Goal: Use online tool/utility: Utilize a website feature to perform a specific function

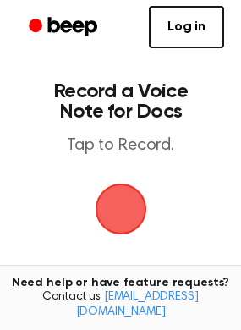
click at [124, 212] on span "button" at bounding box center [120, 208] width 47 height 47
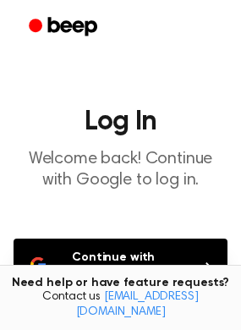
click at [129, 261] on button "Continue with Google" at bounding box center [121, 267] width 214 height 56
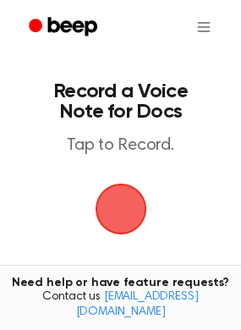
click at [124, 210] on span "button" at bounding box center [120, 208] width 47 height 47
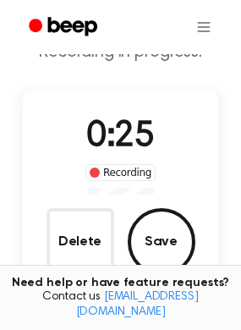
scroll to position [74, 0]
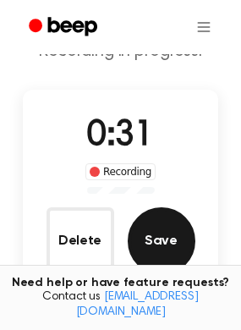
click at [168, 236] on button "Save" at bounding box center [162, 241] width 68 height 68
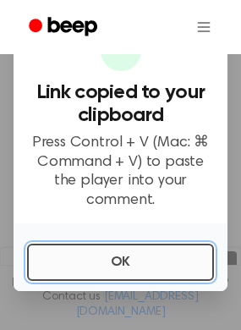
click at [183, 263] on button "OK" at bounding box center [120, 262] width 187 height 37
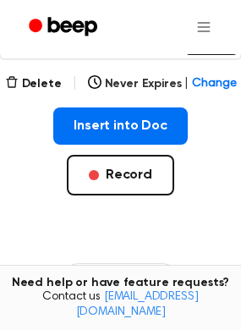
scroll to position [318, 0]
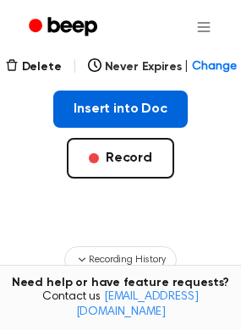
click at [136, 110] on button "Insert into Doc" at bounding box center [120, 109] width 135 height 37
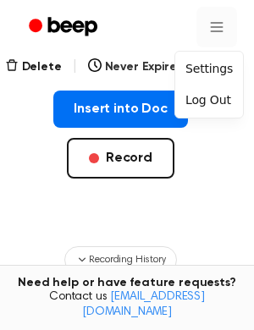
click at [209, 22] on html "Your Recording is Ready Copy the link and paste it anywhere 0:00 0:31 1.0x Rewi…" at bounding box center [127, 105] width 254 height 846
click at [200, 111] on div "Log Out" at bounding box center [209, 100] width 61 height 28
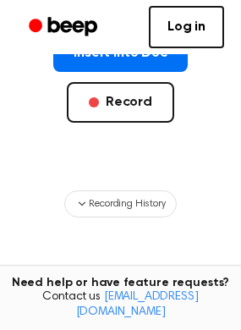
scroll to position [374, 0]
